Goal: Task Accomplishment & Management: Manage account settings

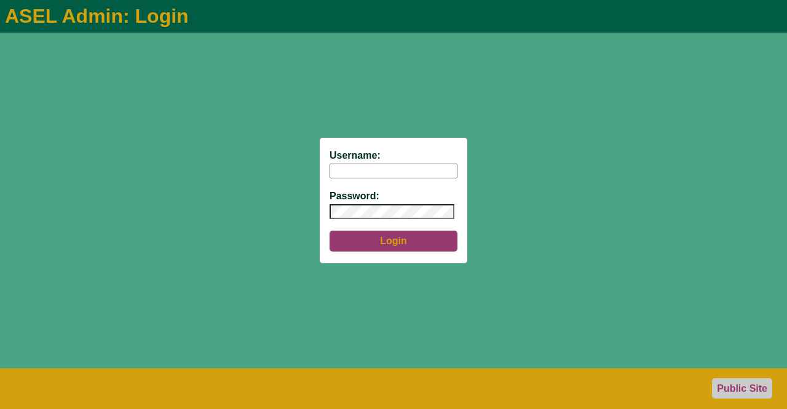
type input "aseladmin"
click at [396, 243] on button "Login" at bounding box center [393, 240] width 128 height 21
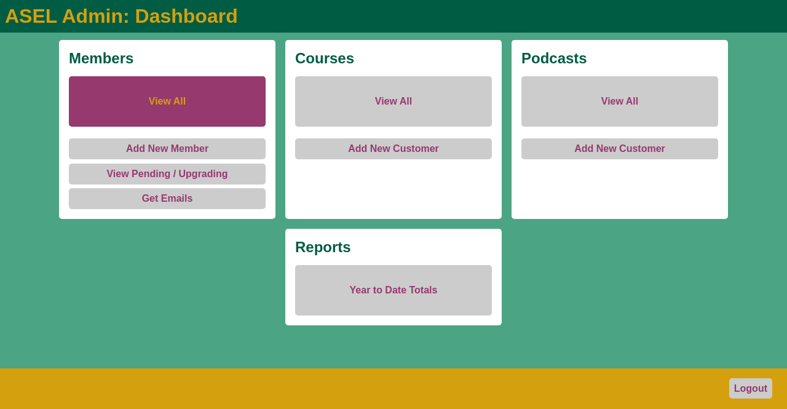
click at [149, 100] on link "View All" at bounding box center [167, 101] width 197 height 50
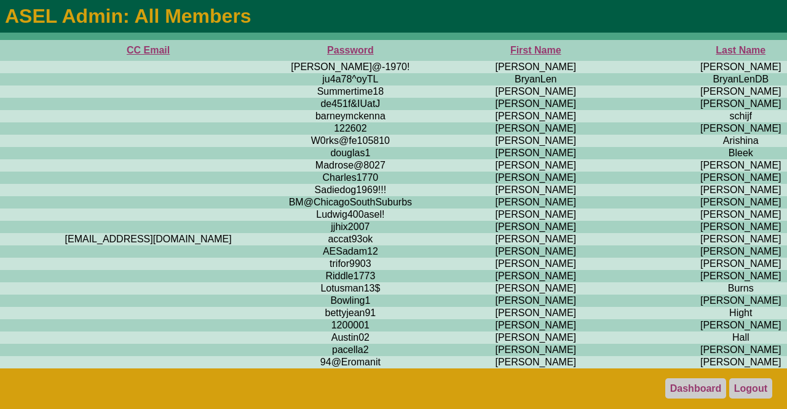
scroll to position [0, 489]
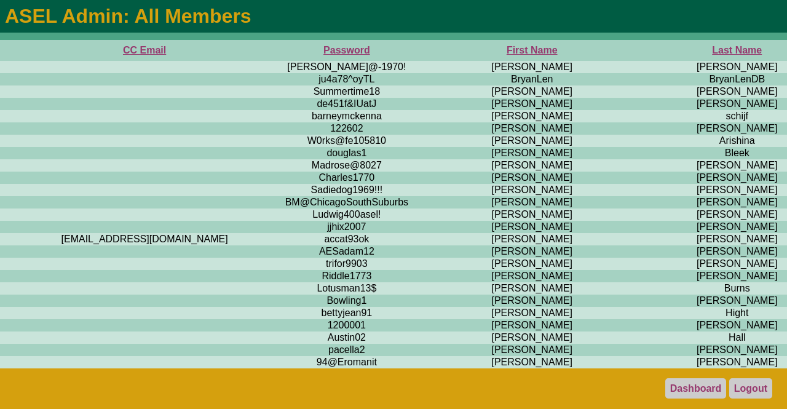
click at [423, 49] on th "First Name" at bounding box center [532, 50] width 218 height 21
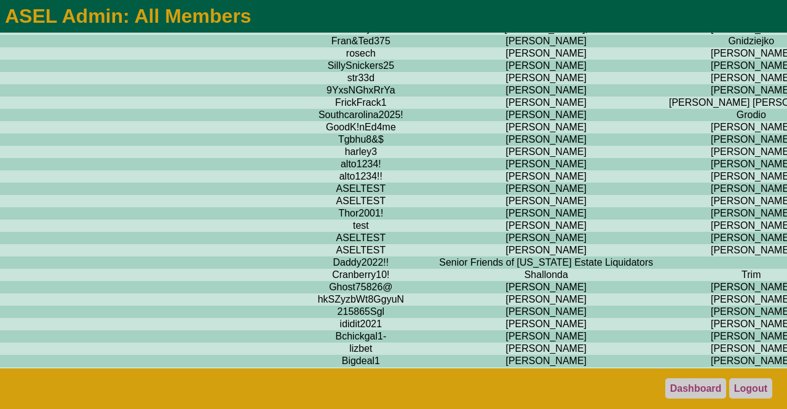
scroll to position [9095, 475]
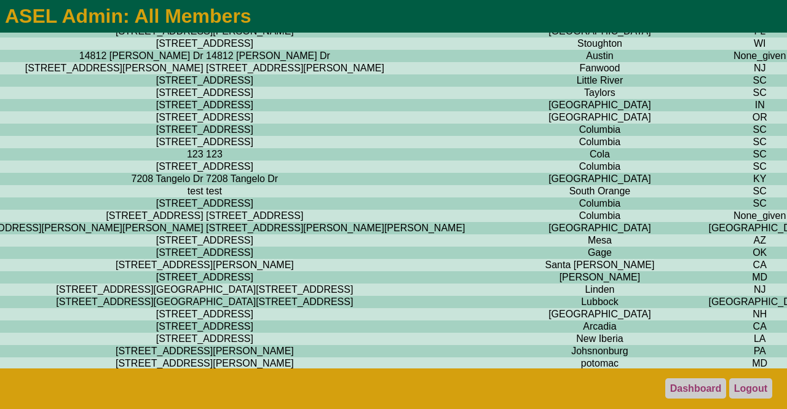
scroll to position [9095, 2355]
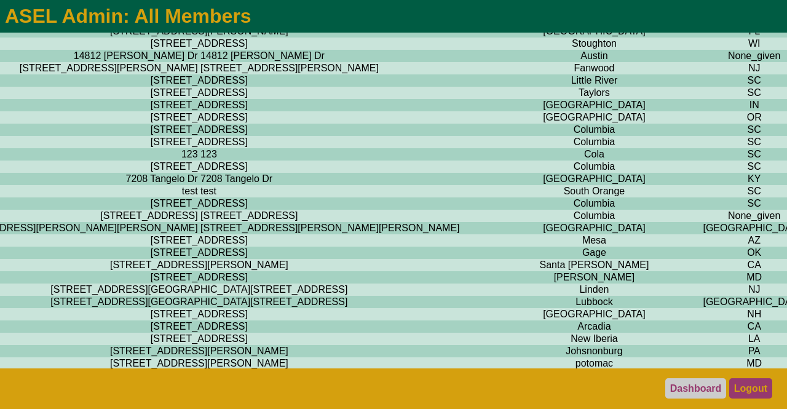
click at [754, 383] on link "Logout" at bounding box center [750, 388] width 43 height 20
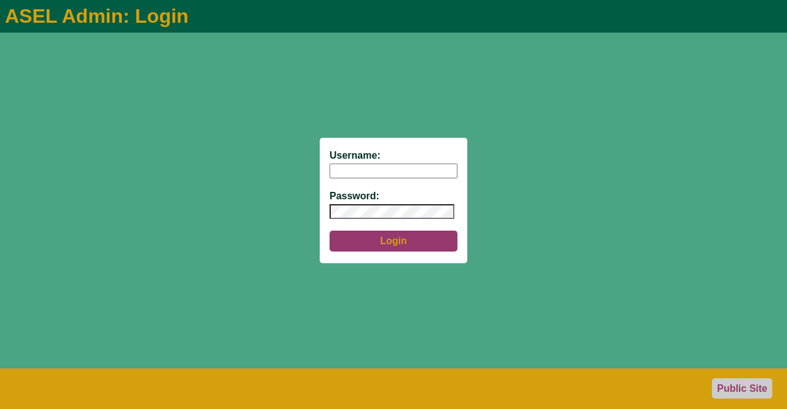
type input "aseladmin"
click at [399, 242] on button "Login" at bounding box center [393, 240] width 128 height 21
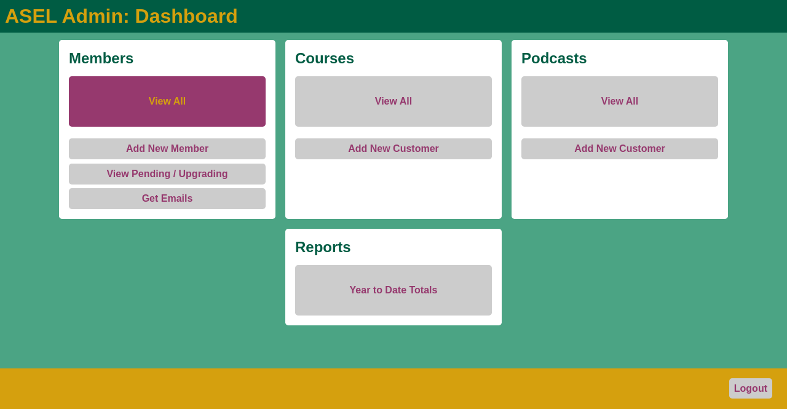
click at [175, 103] on link "View All" at bounding box center [167, 101] width 197 height 50
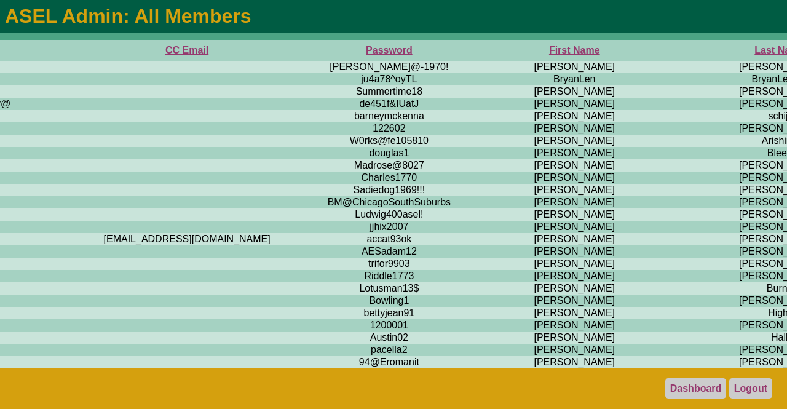
scroll to position [0, 446]
click at [466, 52] on th "First Name" at bounding box center [575, 50] width 218 height 21
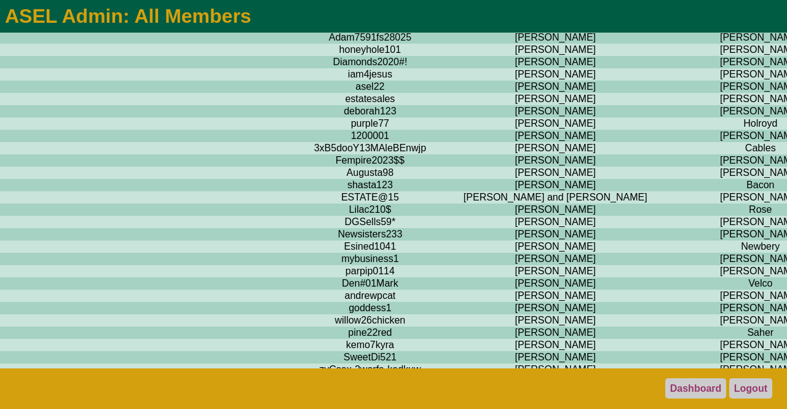
scroll to position [2476, 466]
click at [664, 18] on td "[PERSON_NAME]" at bounding box center [760, 12] width 192 height 12
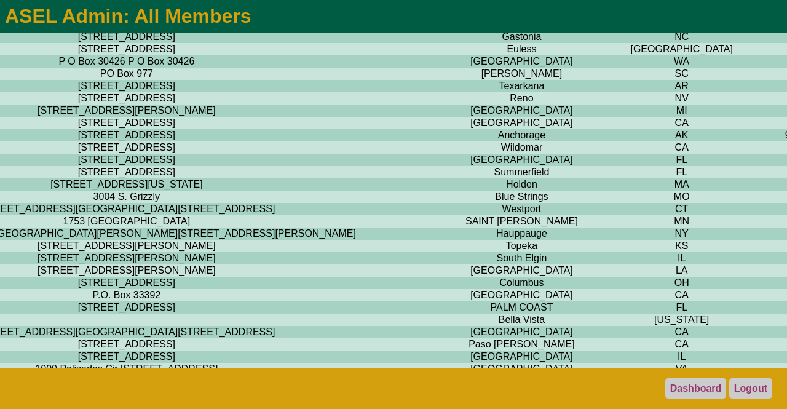
scroll to position [2476, 2788]
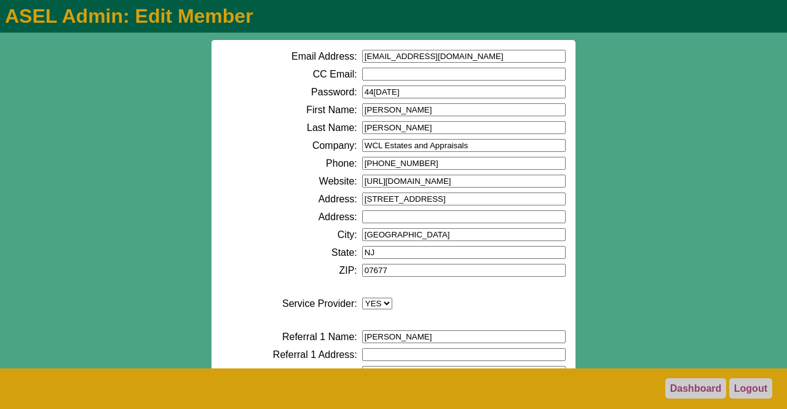
click at [457, 58] on input "[EMAIL_ADDRESS][DOMAIN_NAME]" at bounding box center [463, 56] width 203 height 13
type input "[EMAIL_ADDRESS][DOMAIN_NAME]"
click at [391, 112] on input "[PERSON_NAME]" at bounding box center [463, 109] width 203 height 13
type input "D"
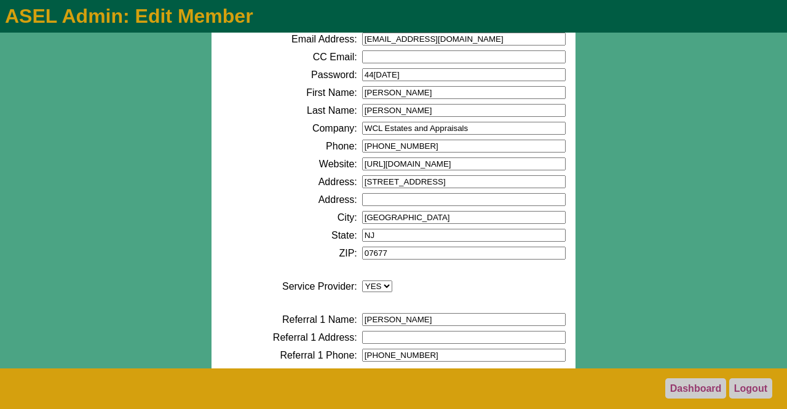
scroll to position [18, 0]
type input "[PERSON_NAME]"
drag, startPoint x: 469, startPoint y: 129, endPoint x: 426, endPoint y: 130, distance: 42.4
click at [426, 130] on input "WCL Estates and Appraisals" at bounding box center [463, 127] width 203 height 13
click at [406, 128] on input "WCL Estates and Moving Services" at bounding box center [463, 127] width 203 height 13
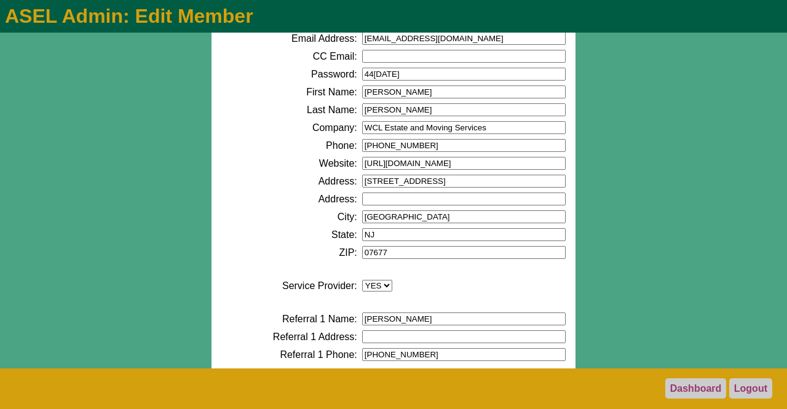
type input "WCL Estate and Moving Services"
click at [417, 147] on input "[PHONE_NUMBER]" at bounding box center [463, 145] width 203 height 13
type input "[PHONE_NUMBER]"
click at [463, 163] on input "[URL][DOMAIN_NAME]" at bounding box center [463, 163] width 203 height 13
drag, startPoint x: 463, startPoint y: 163, endPoint x: 415, endPoint y: 167, distance: 47.5
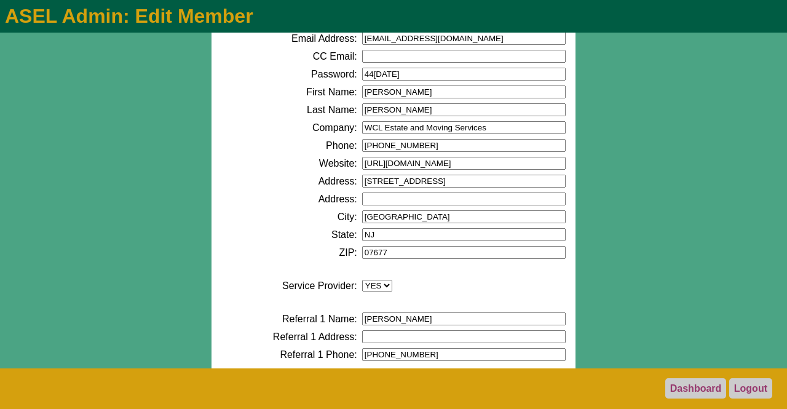
drag, startPoint x: 415, startPoint y: 167, endPoint x: 634, endPoint y: 116, distance: 224.8
click at [634, 116] on div "Email Address: [EMAIL_ADDRESS][DOMAIN_NAME] CC Email: Password: 44[DATE] First …" at bounding box center [393, 201] width 787 height 336
click at [476, 164] on input "[URL][DOMAIN_NAME]" at bounding box center [463, 163] width 203 height 13
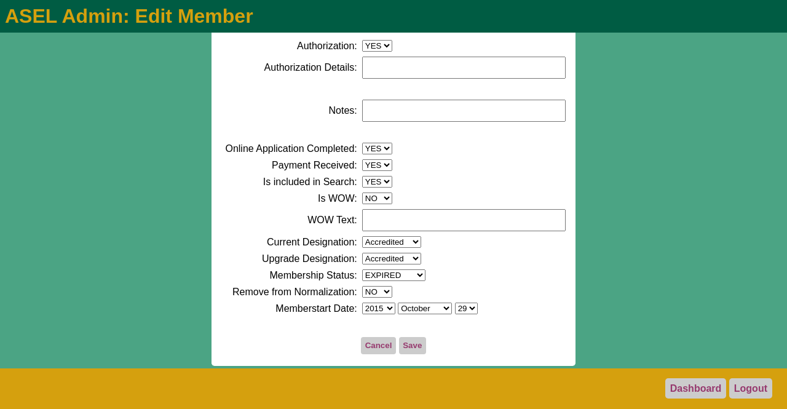
scroll to position [691, 0]
type input "[URL][DOMAIN_NAME]"
click at [404, 347] on button "Save" at bounding box center [412, 345] width 27 height 17
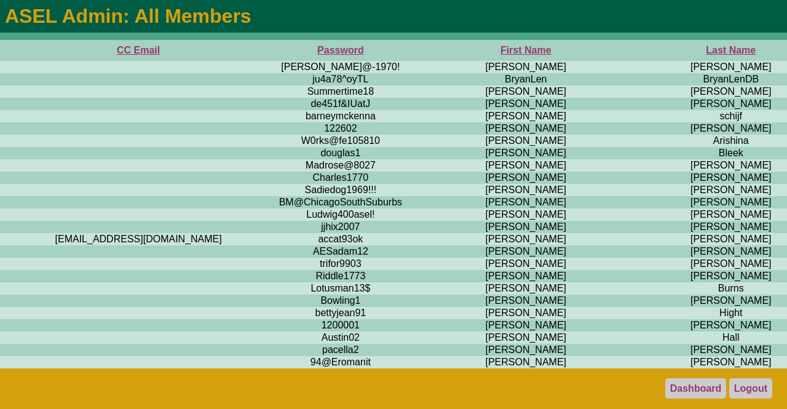
scroll to position [0, 521]
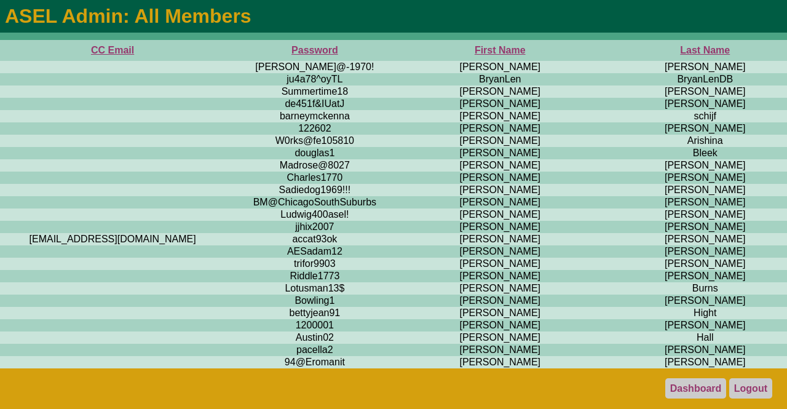
click at [391, 52] on th "First Name" at bounding box center [500, 50] width 218 height 21
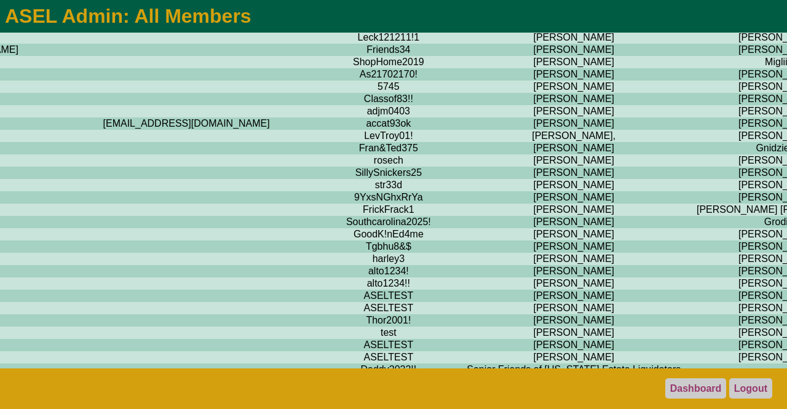
scroll to position [8952, 447]
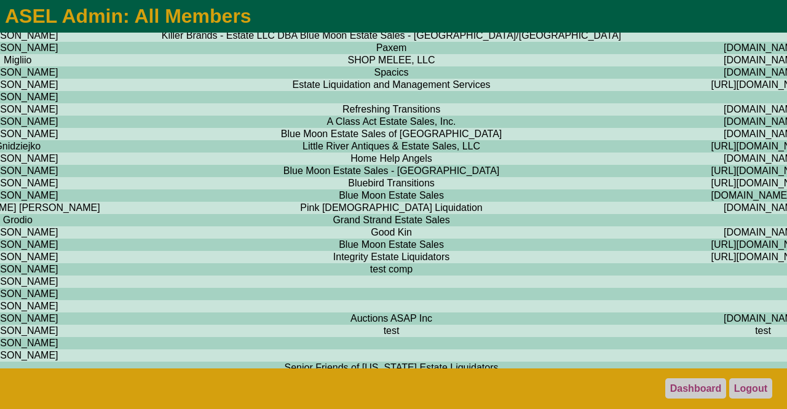
scroll to position [8956, 1212]
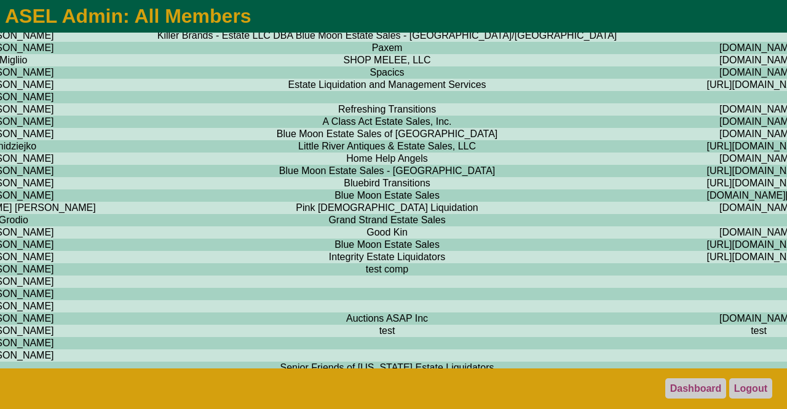
drag, startPoint x: 479, startPoint y: 170, endPoint x: 293, endPoint y: 172, distance: 186.2
copy td "http://www.wclestateservices.com"
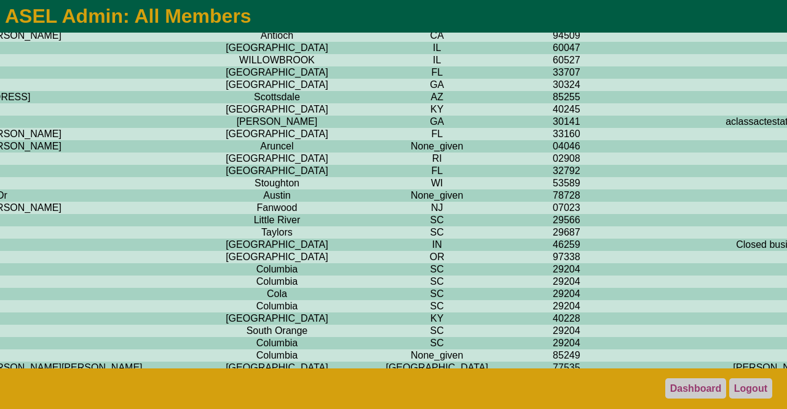
scroll to position [8956, 2788]
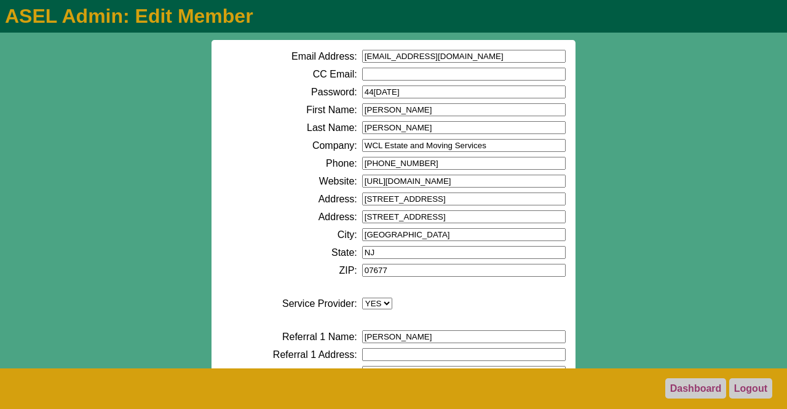
click at [503, 184] on input "[URL][DOMAIN_NAME]" at bounding box center [463, 181] width 203 height 13
type input "h"
paste input "[URL][DOMAIN_NAME]"
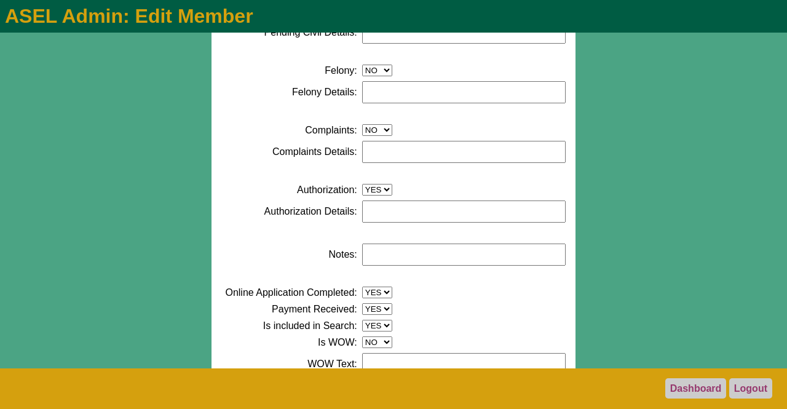
scroll to position [691, 0]
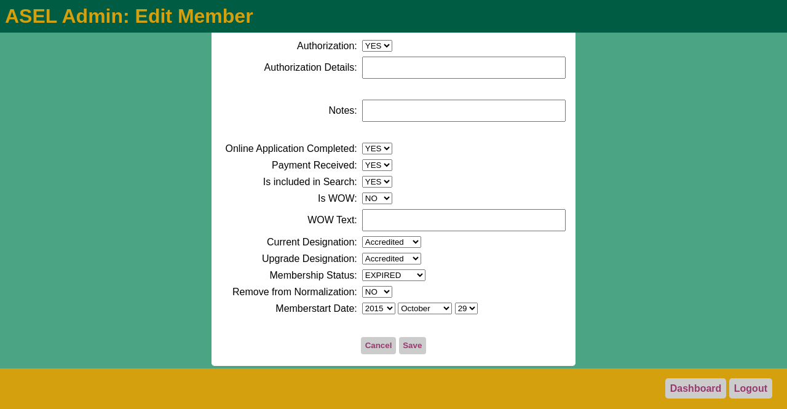
type input "https://wclestateservices.com/"
click at [412, 345] on button "Save" at bounding box center [412, 345] width 27 height 17
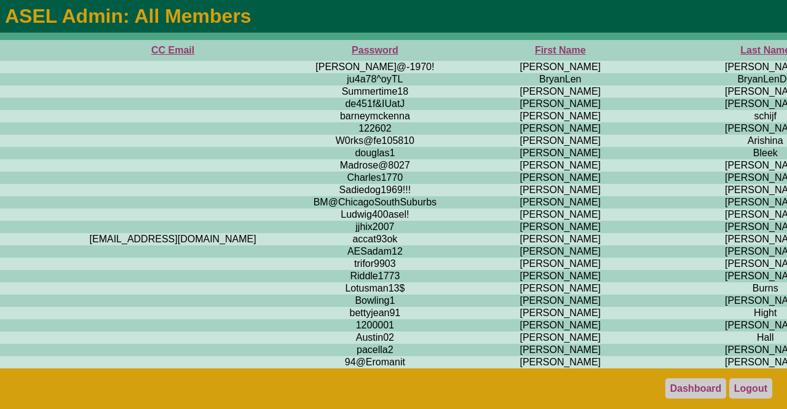
scroll to position [0, 463]
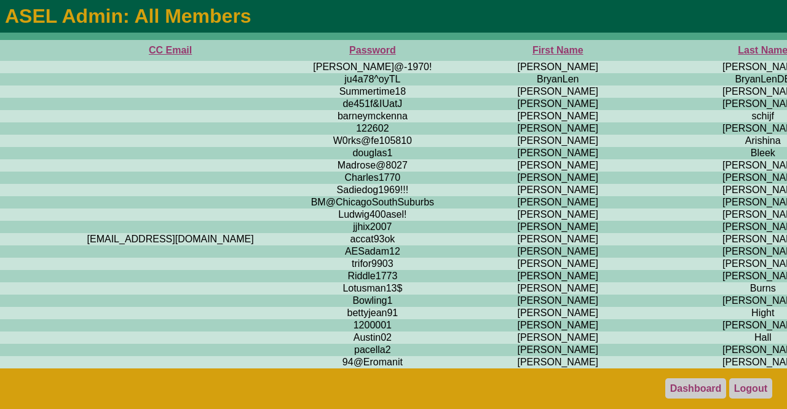
click at [449, 49] on th "First Name" at bounding box center [558, 50] width 218 height 21
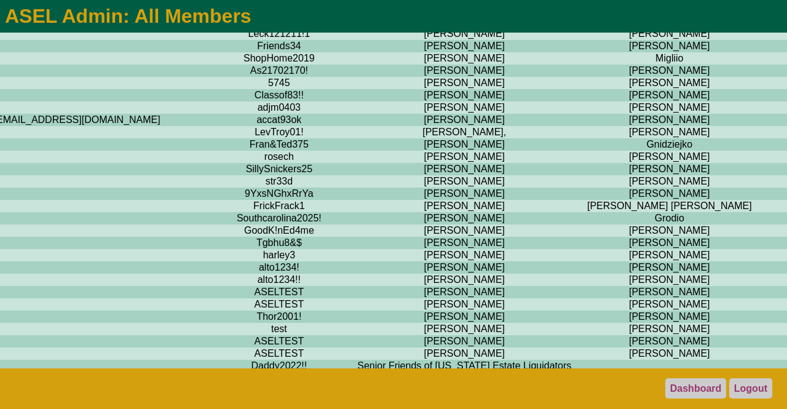
scroll to position [8957, 557]
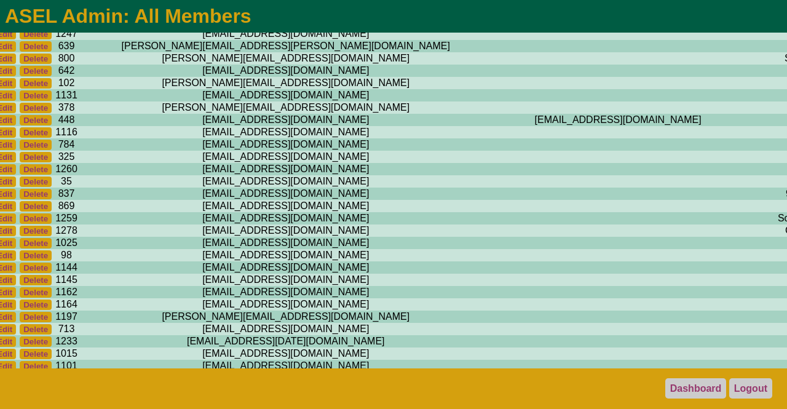
scroll to position [8957, 0]
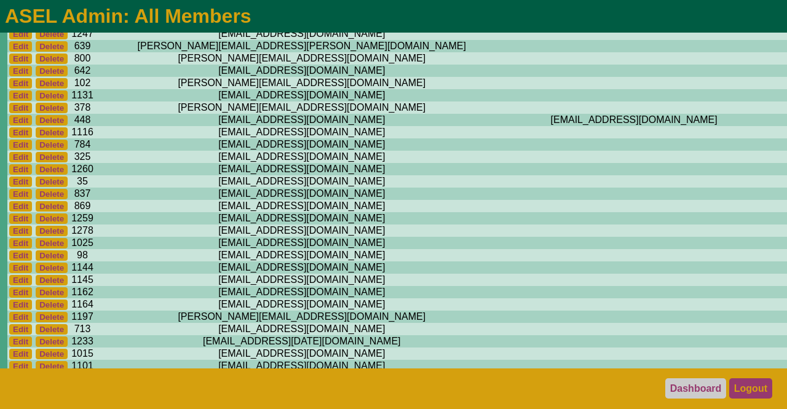
click at [747, 390] on link "Logout" at bounding box center [750, 388] width 43 height 20
